Goal: Find specific page/section: Find specific page/section

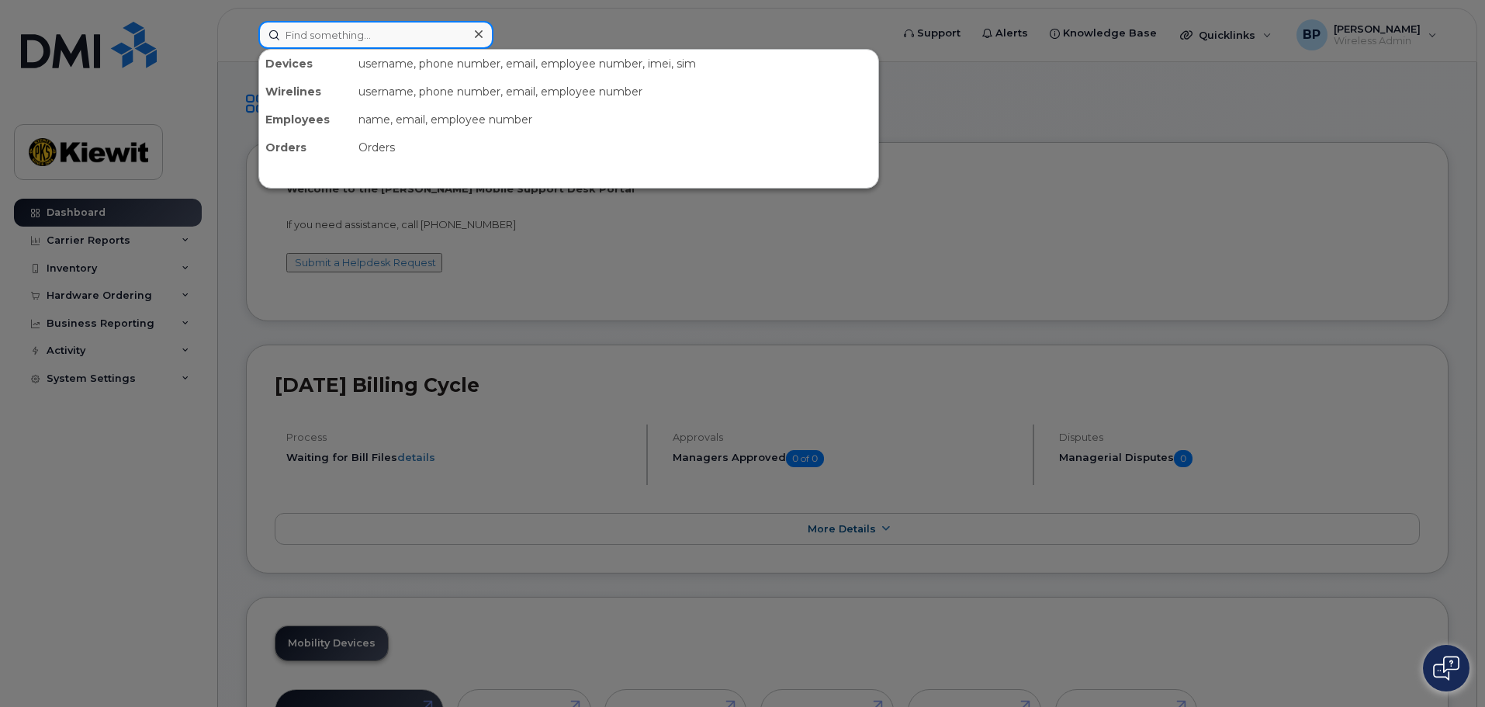
click at [334, 33] on input at bounding box center [375, 35] width 235 height 28
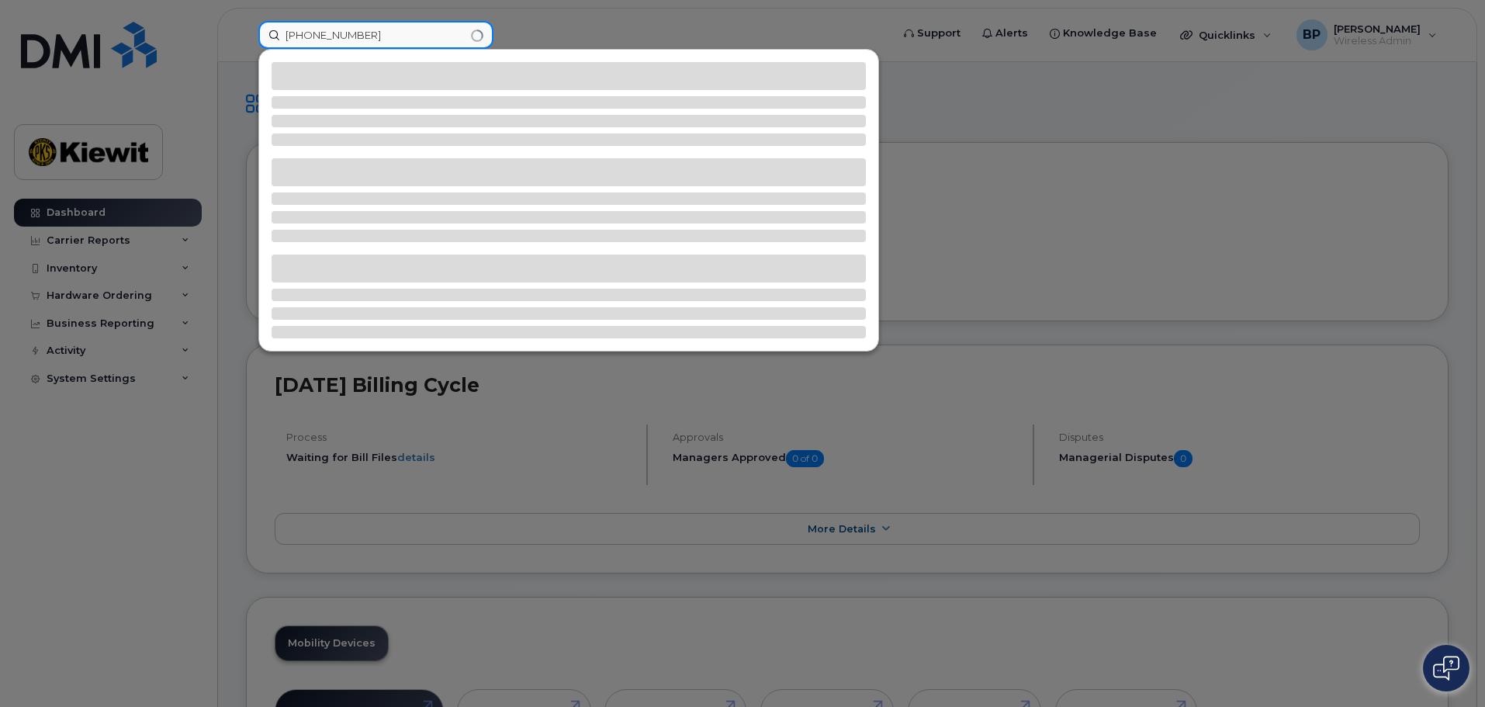
type input "361-238-3788"
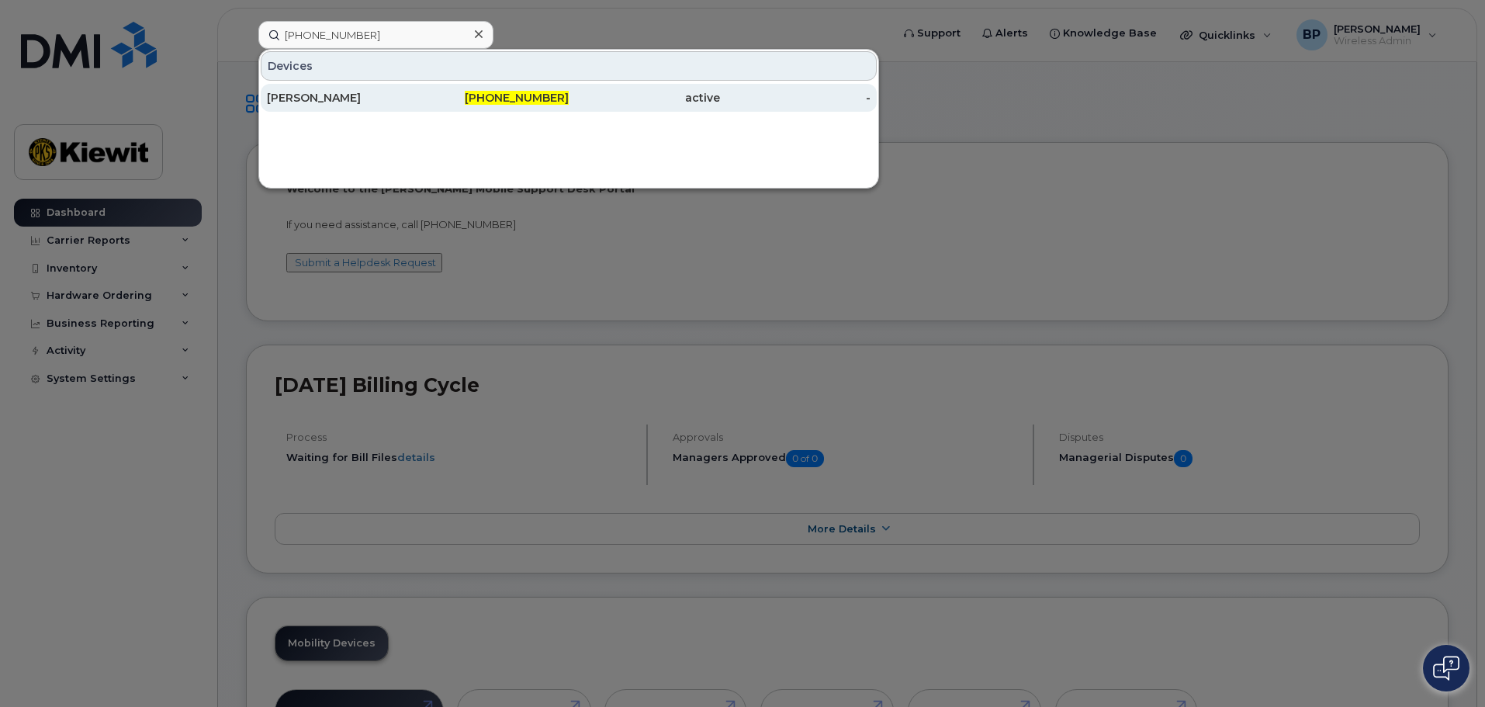
click at [334, 95] on div "[PERSON_NAME]" at bounding box center [342, 98] width 151 height 16
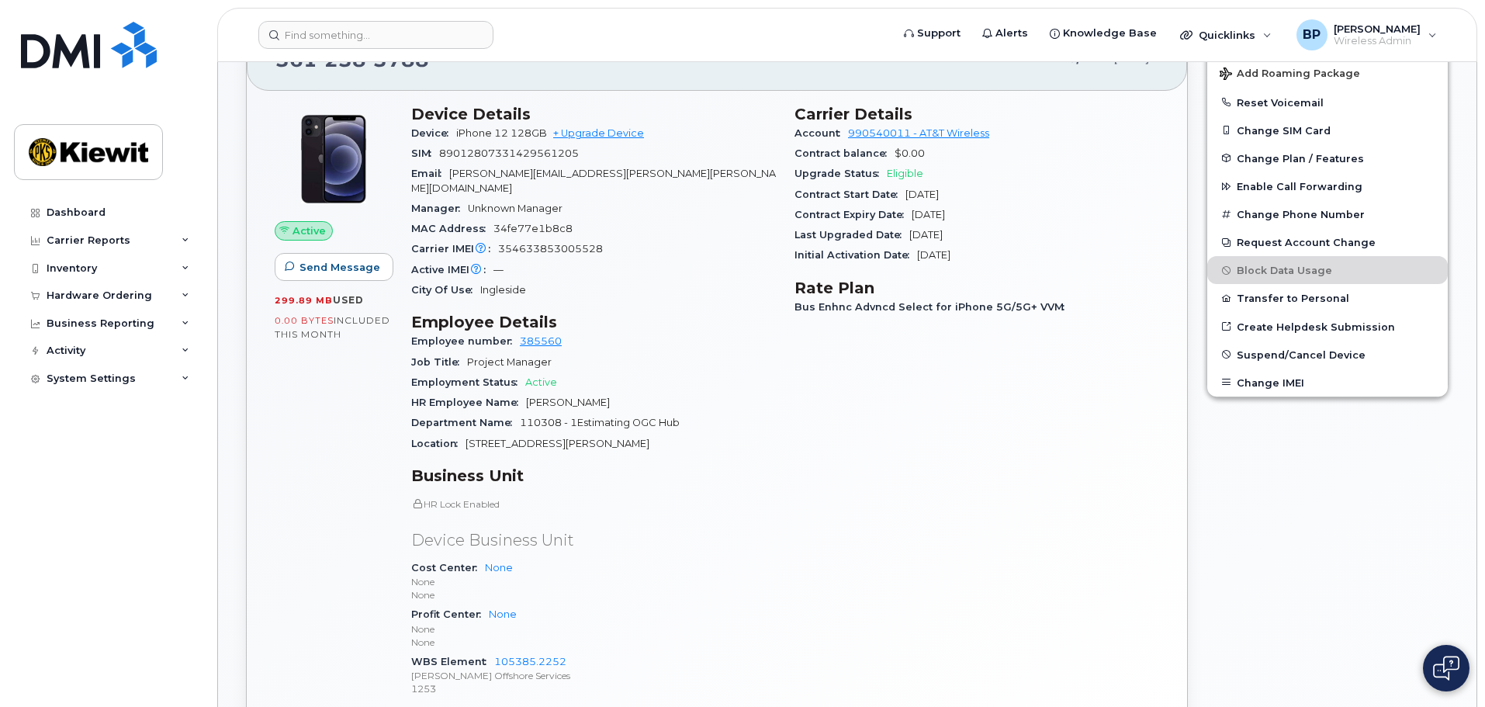
scroll to position [310, 0]
